Goal: Find specific page/section: Find specific page/section

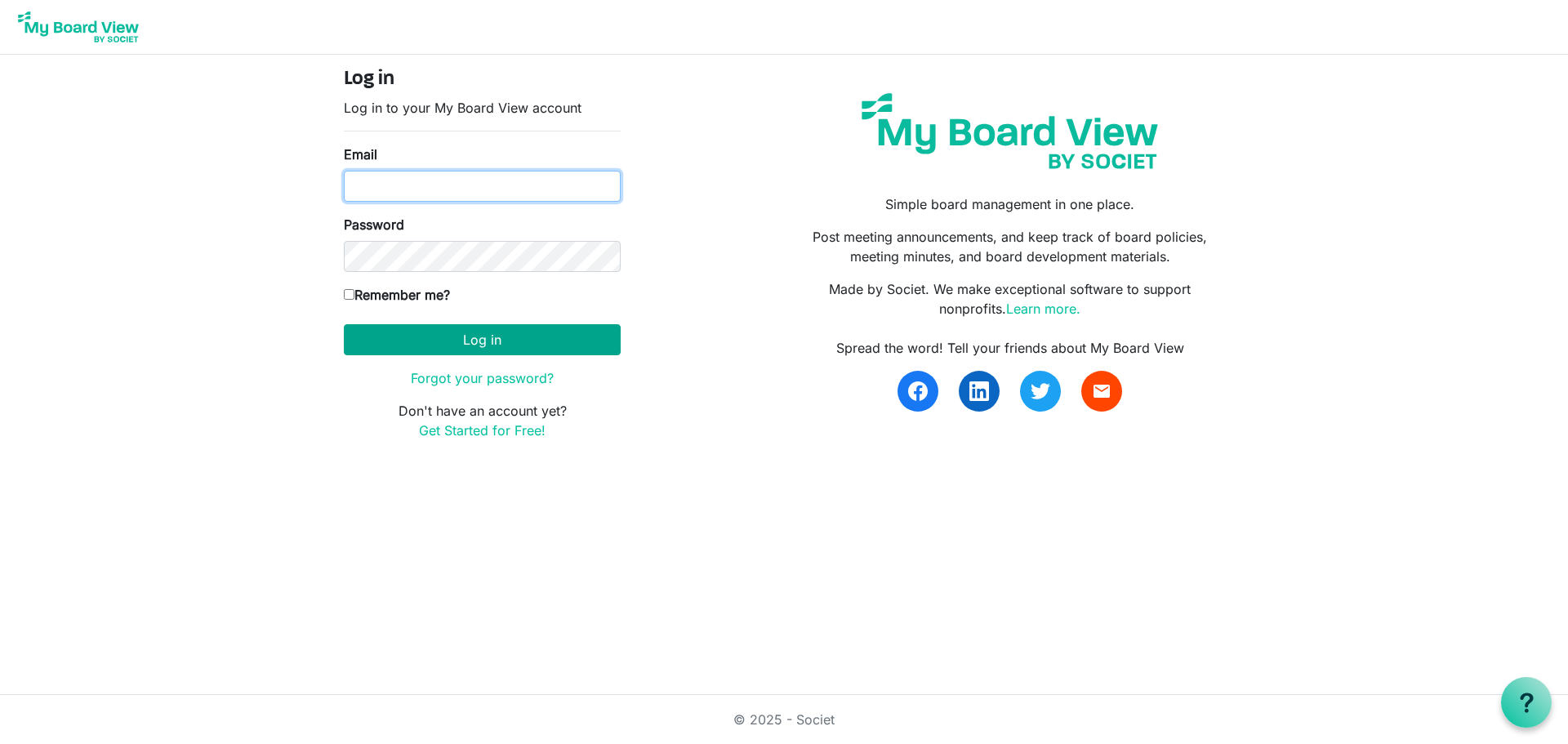
type input "joanna.chardola@gths.ca"
click at [439, 345] on button "Log in" at bounding box center [482, 340] width 277 height 31
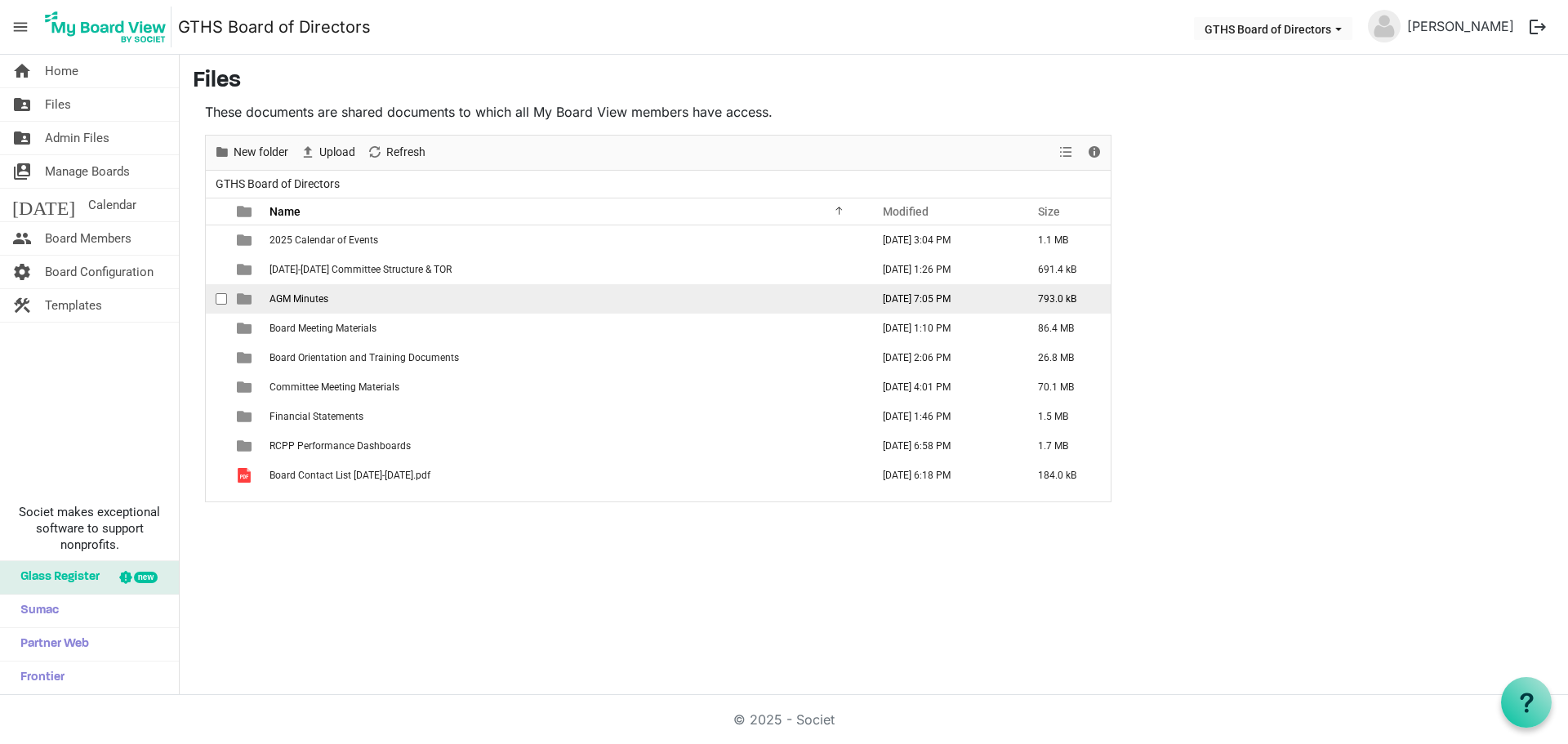
click at [303, 301] on span "AGM Minutes" at bounding box center [299, 299] width 59 height 12
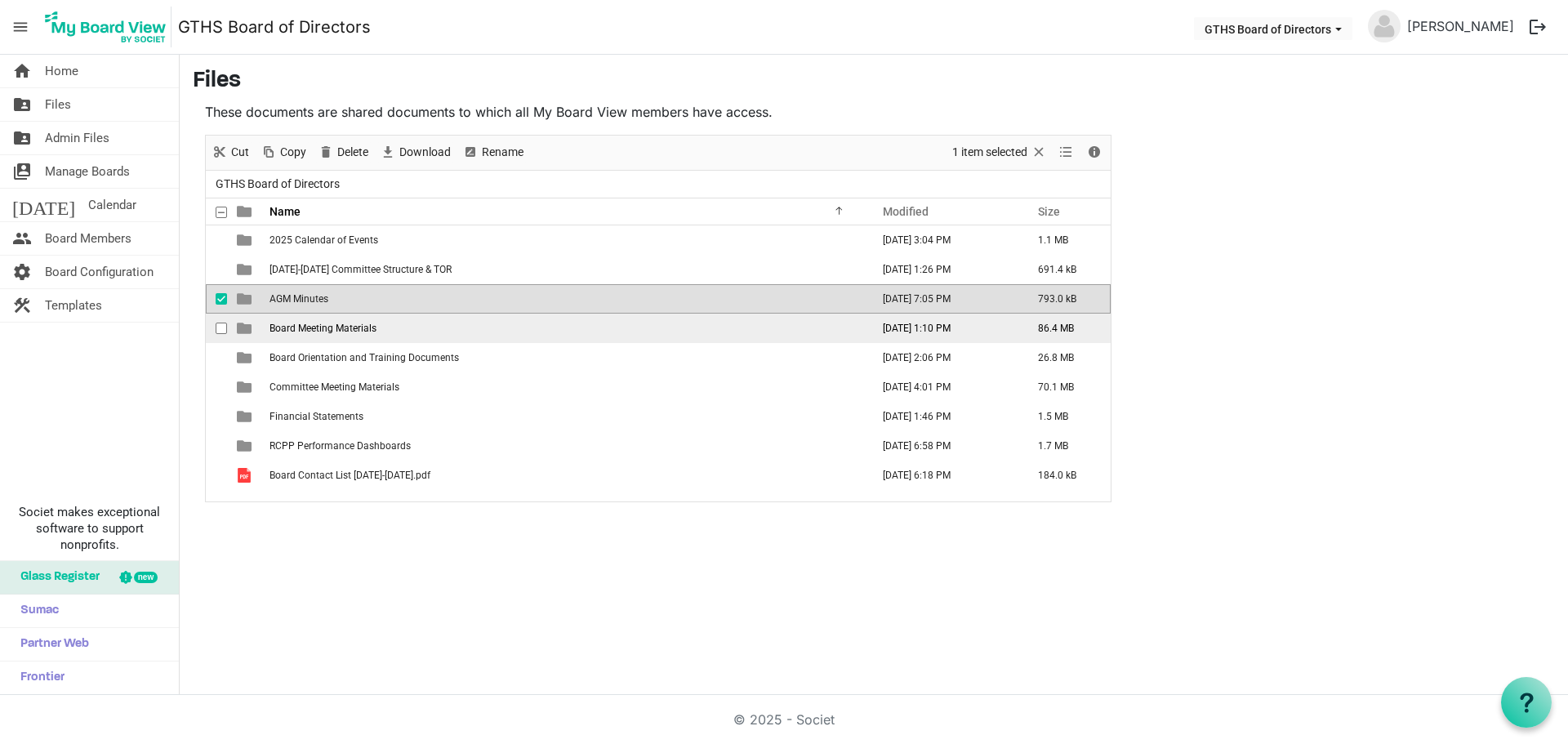
click at [308, 326] on span "Board Meeting Materials" at bounding box center [322, 328] width 107 height 12
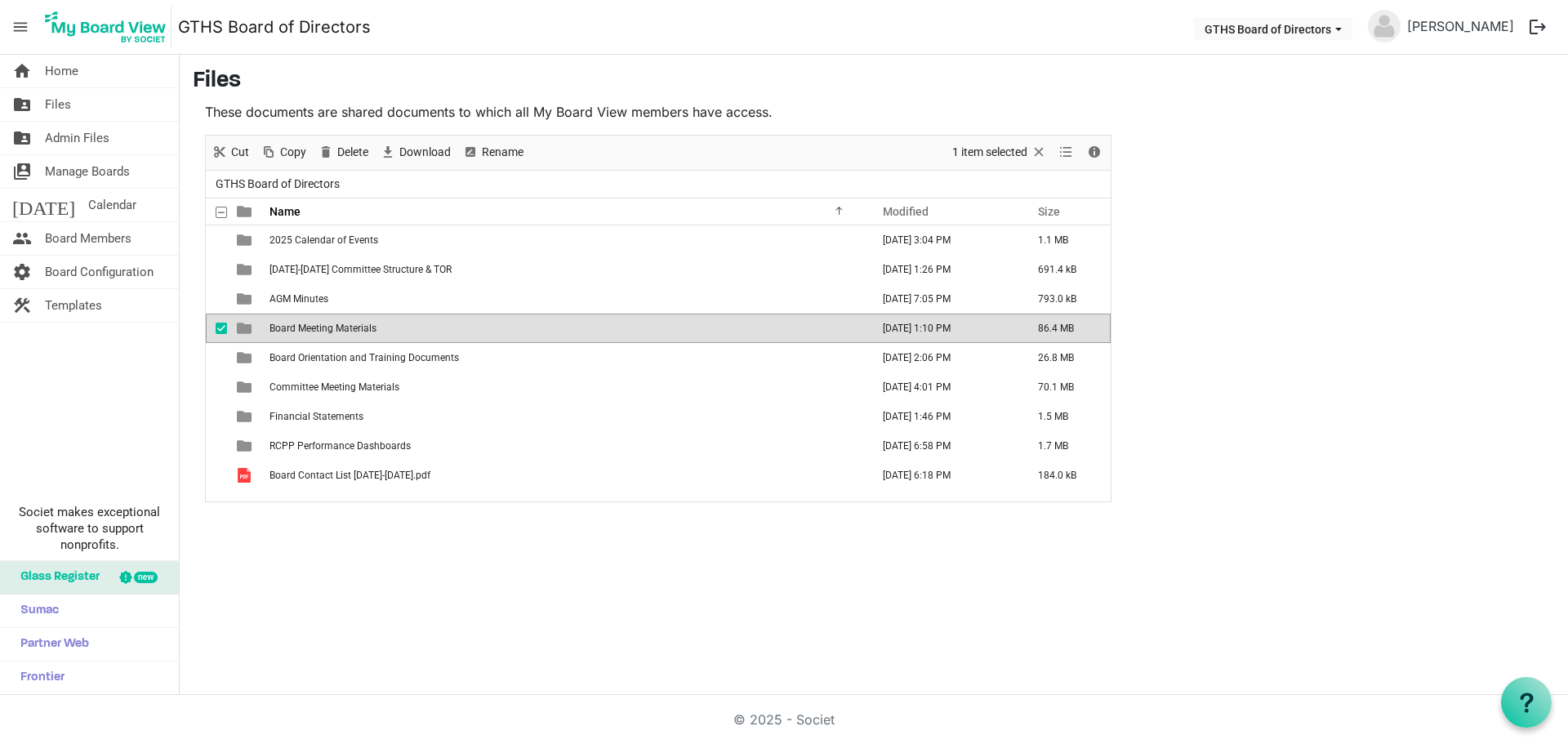
click at [308, 326] on span "Board Meeting Materials" at bounding box center [322, 328] width 107 height 12
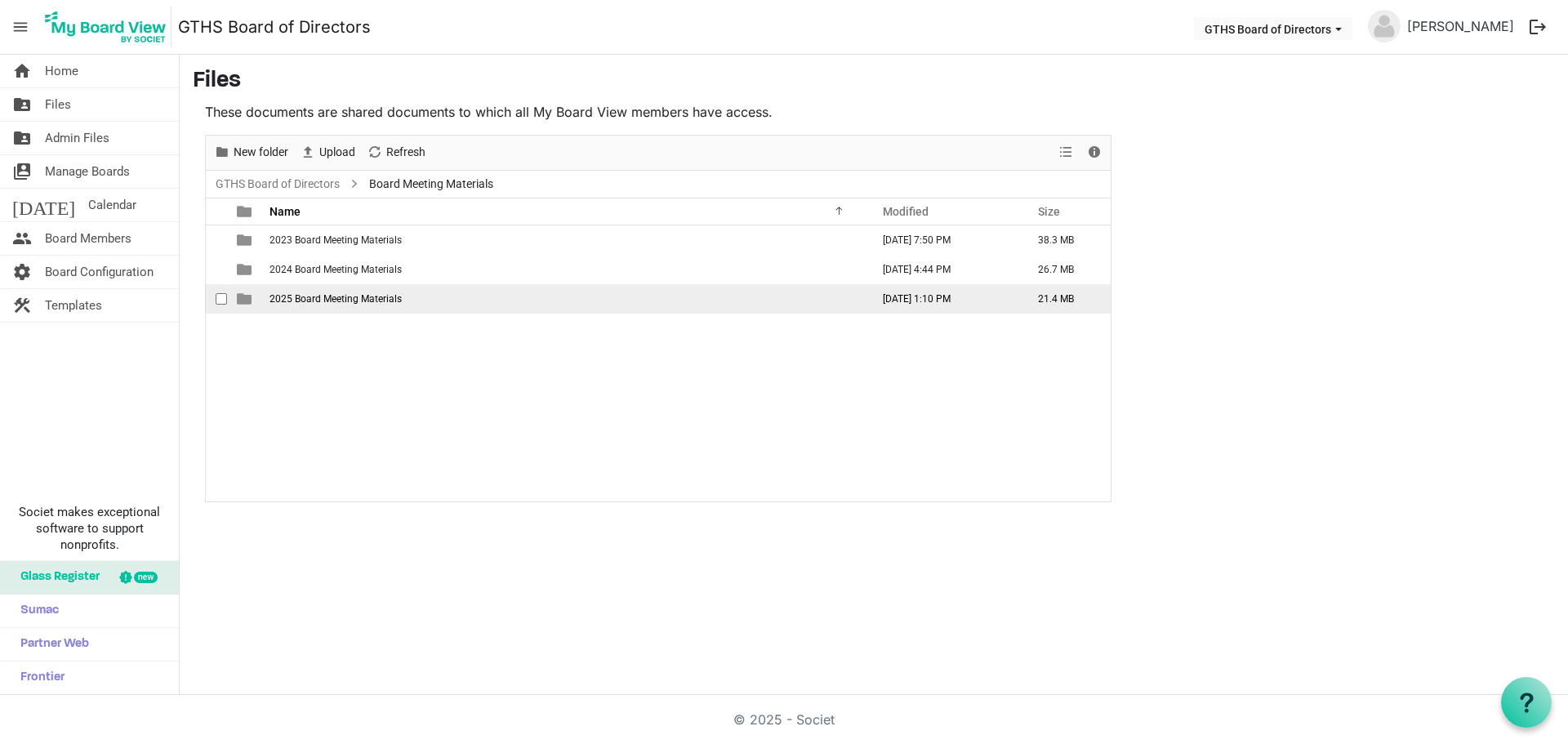
click at [314, 303] on span "2025 Board Meeting Materials" at bounding box center [335, 299] width 132 height 12
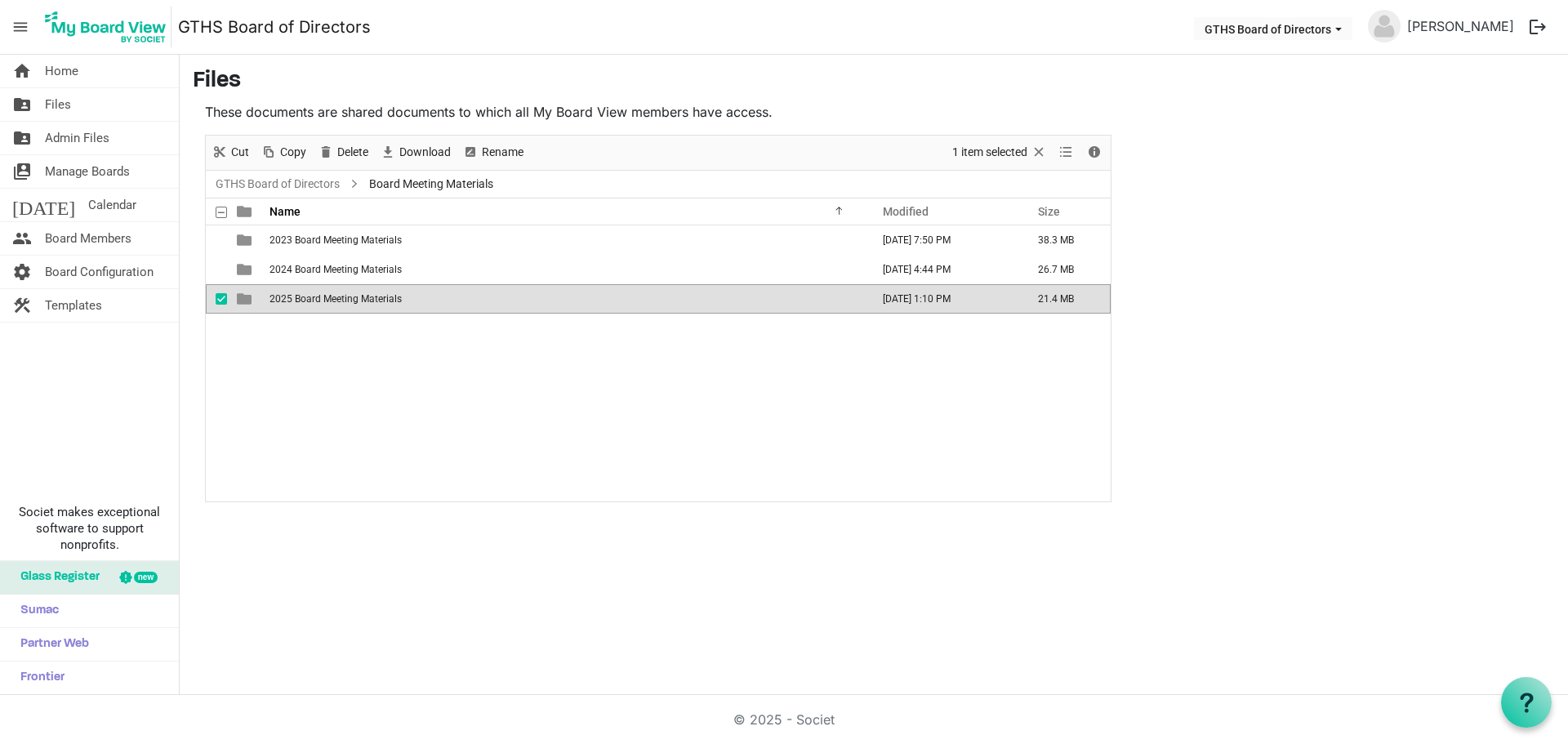
click at [314, 303] on span "2025 Board Meeting Materials" at bounding box center [335, 299] width 132 height 12
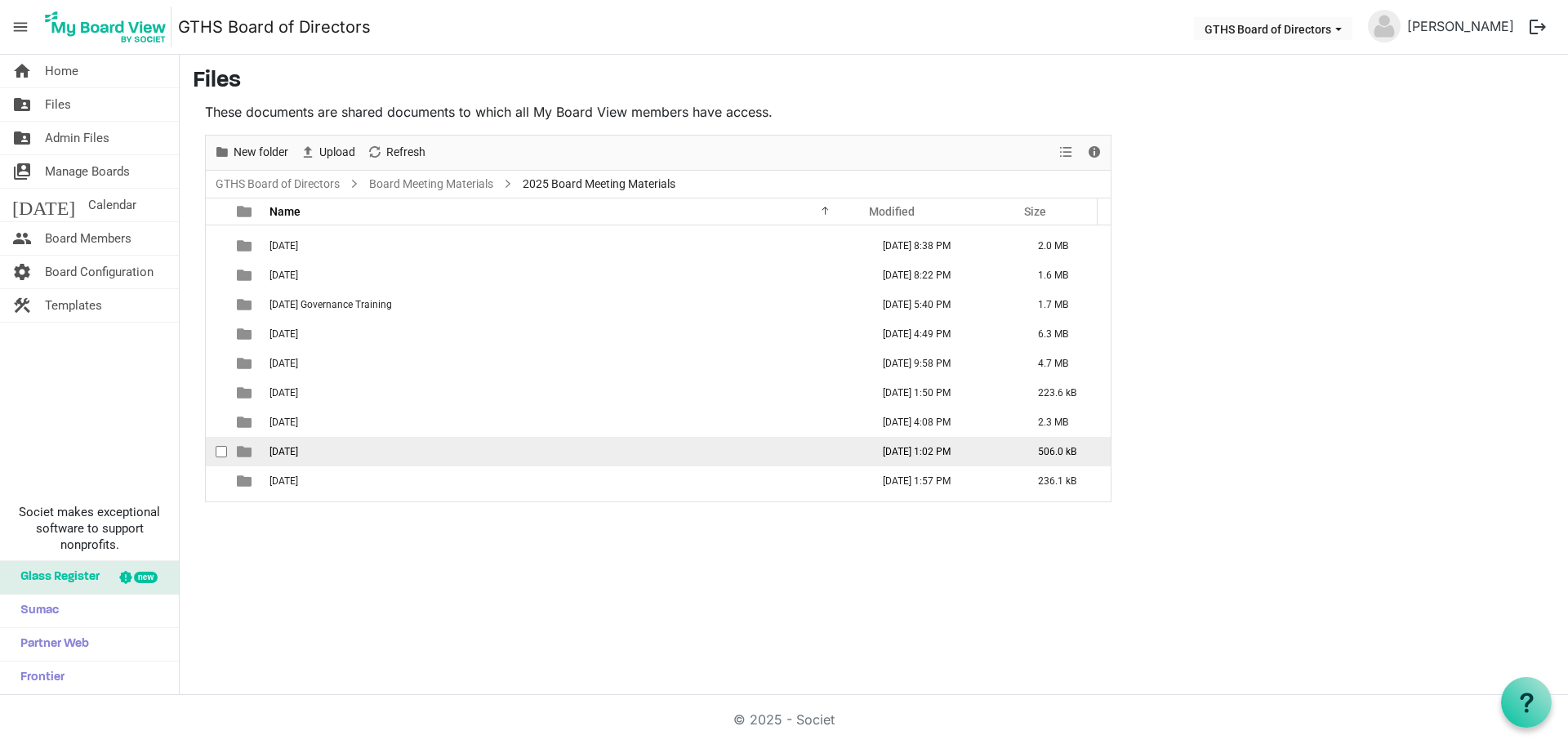
scroll to position [76, 0]
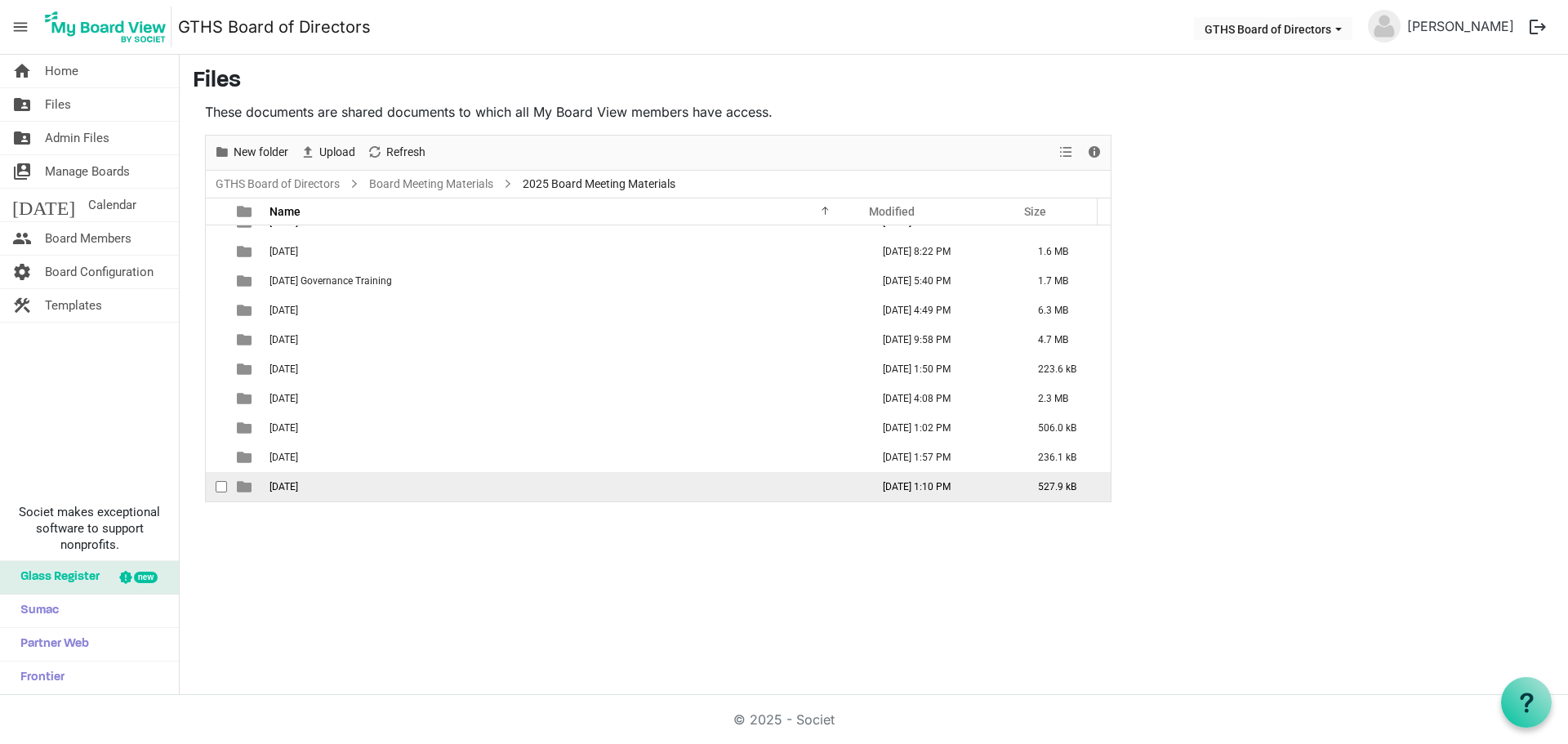
click at [298, 485] on span "[DATE]" at bounding box center [283, 487] width 28 height 12
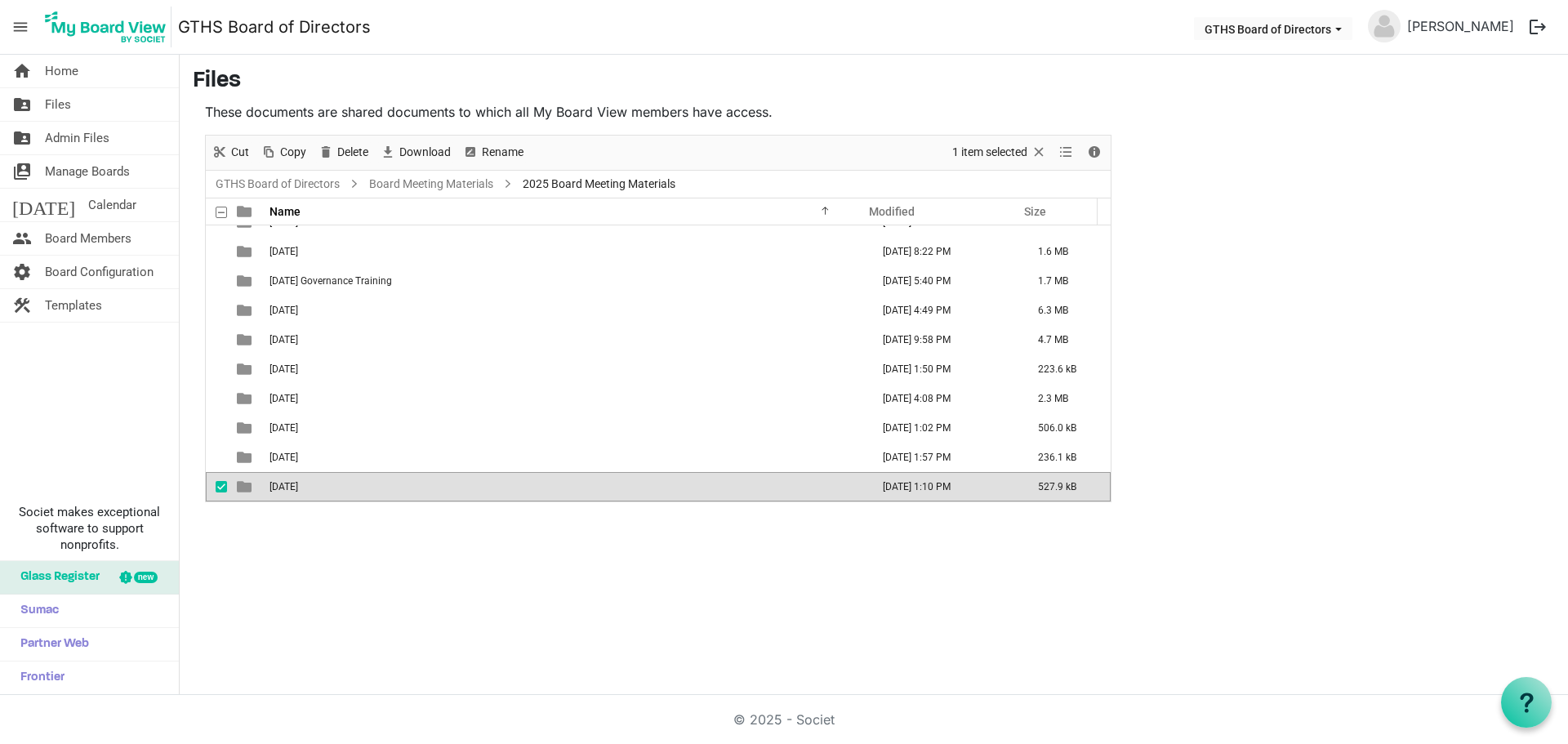
click at [296, 484] on span "[DATE]" at bounding box center [283, 487] width 28 height 12
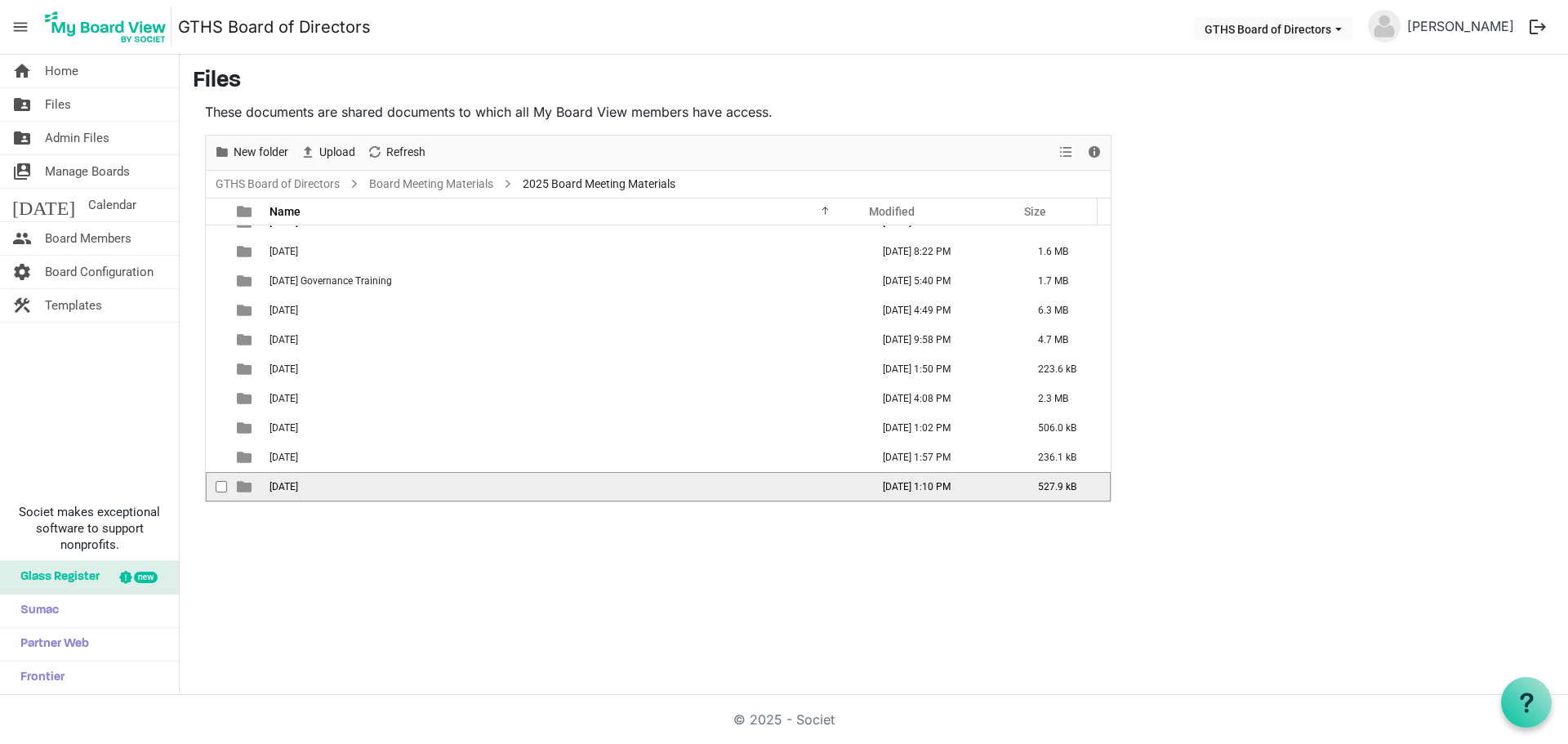
click at [292, 485] on span "[DATE]" at bounding box center [283, 487] width 28 height 12
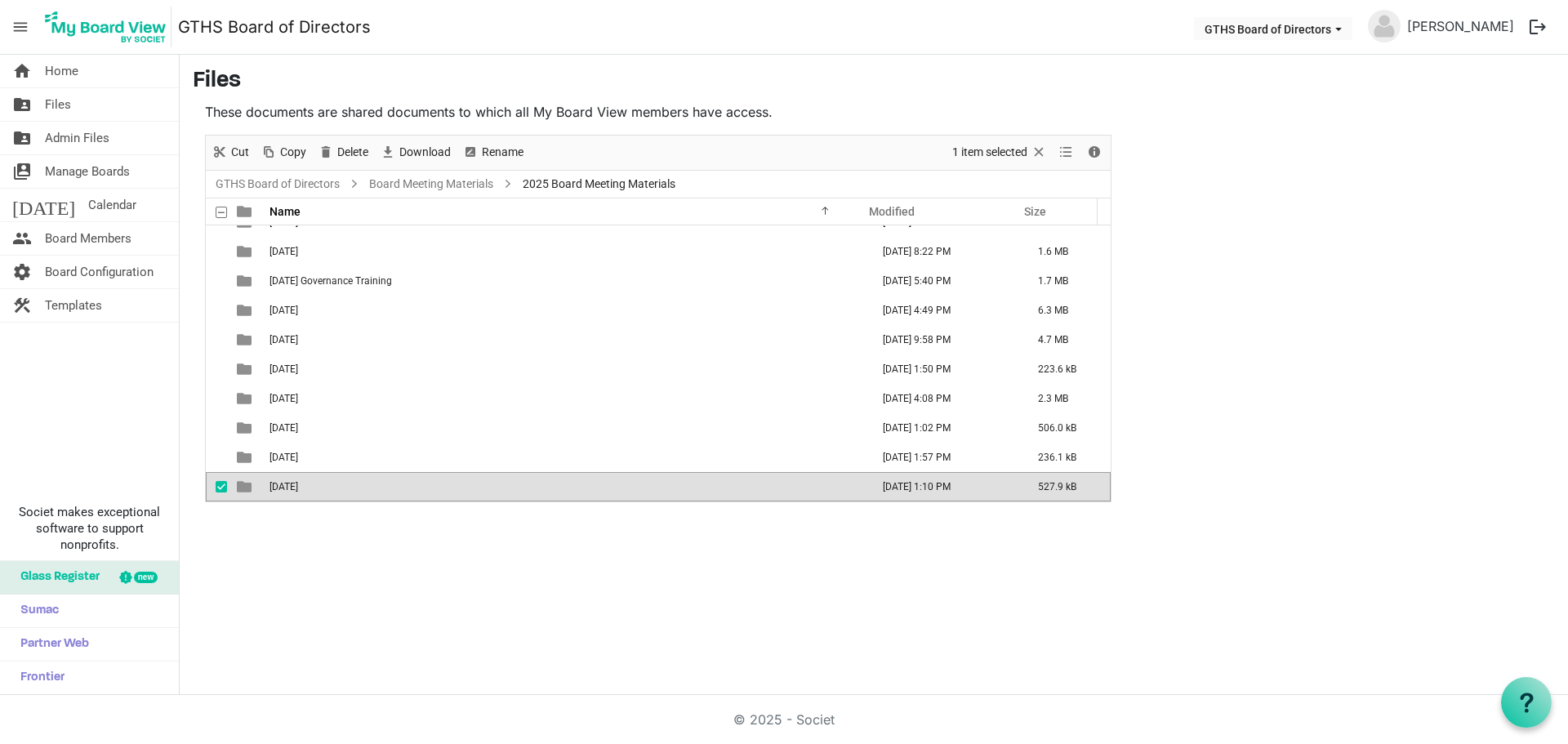
click at [292, 486] on span "[DATE]" at bounding box center [283, 487] width 28 height 12
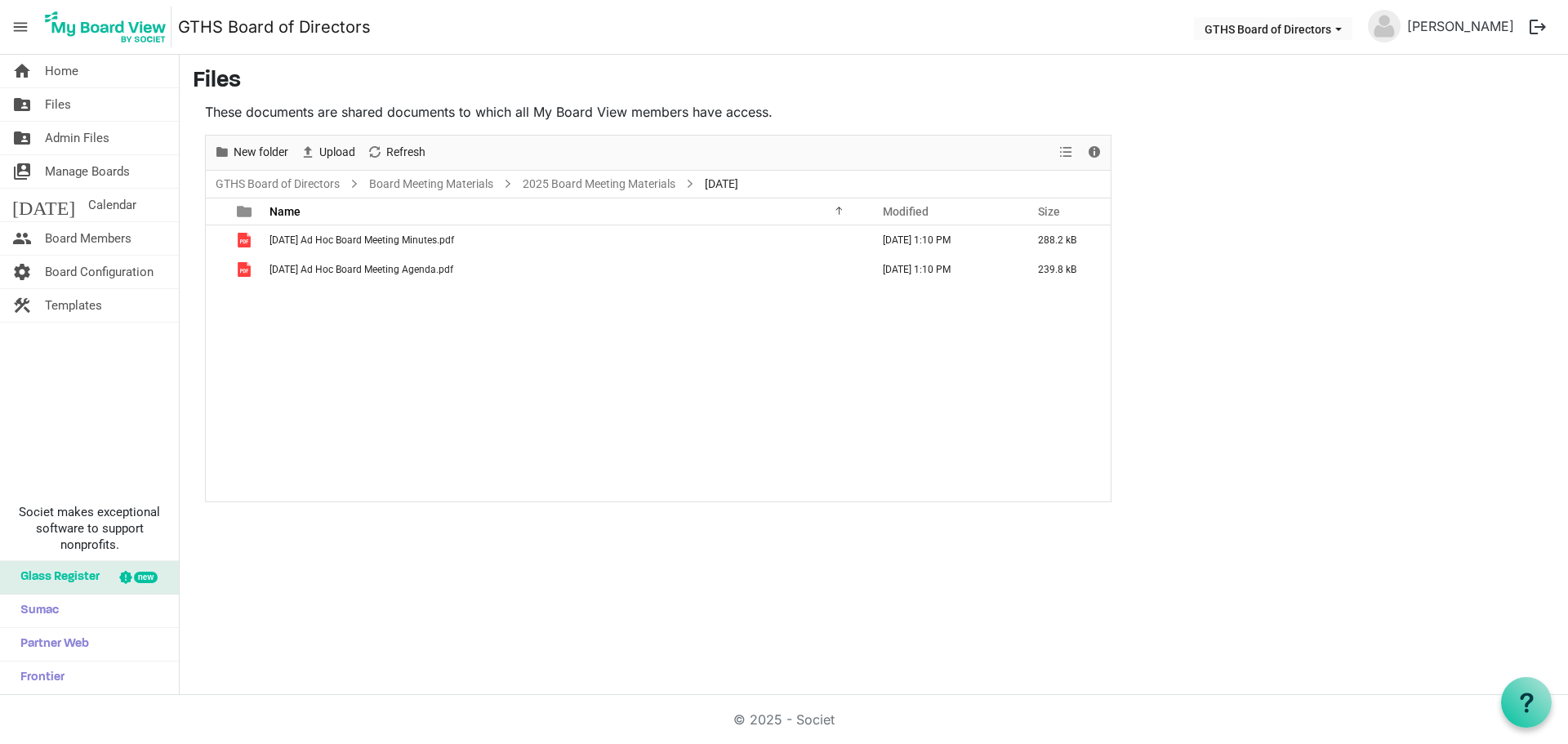
scroll to position [0, 0]
click at [1152, 476] on main "Files These documents are shared documents to which all My Board View members h…" at bounding box center [873, 285] width 1389 height 461
